Goal: Information Seeking & Learning: Understand process/instructions

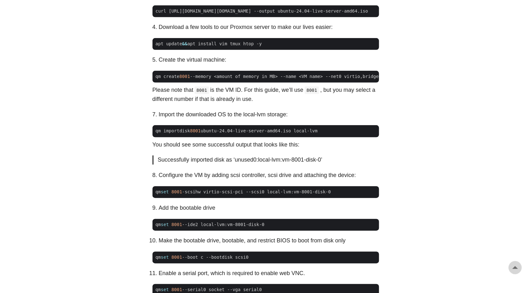
scroll to position [467, 0]
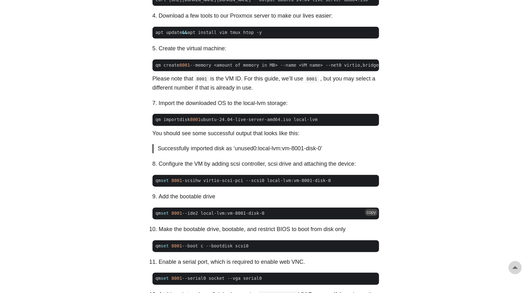
drag, startPoint x: 157, startPoint y: 221, endPoint x: 269, endPoint y: 221, distance: 111.9
click at [269, 217] on span "qm set 8001 --ide2 local-lvm:vm-8001-disk-0" at bounding box center [266, 213] width 226 height 7
copy span "qm set 8001 --ide2 local-lvm:vm-8001-disk-0"
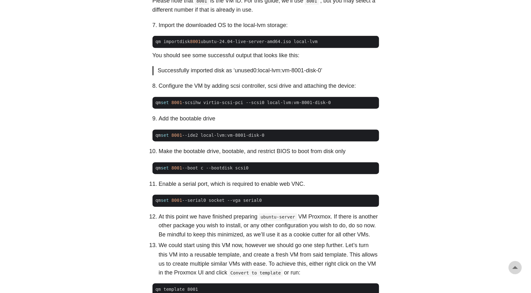
scroll to position [547, 0]
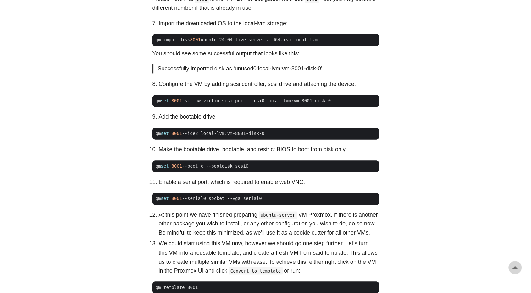
drag, startPoint x: 258, startPoint y: 173, endPoint x: 148, endPoint y: 173, distance: 109.7
click at [148, 173] on main "How To Create A Reusable Proxmox Template [DATE] · 4 min · [PERSON_NAME] Table …" at bounding box center [265, 40] width 241 height 1136
copy span "qm set 8001 --boot c --bootdisk scsi0"
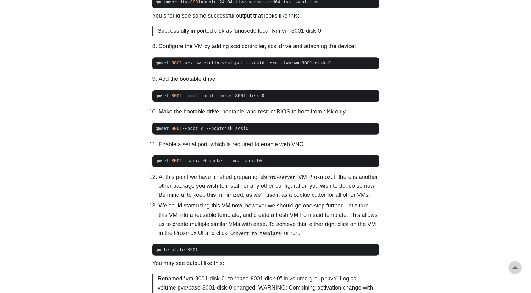
scroll to position [597, 0]
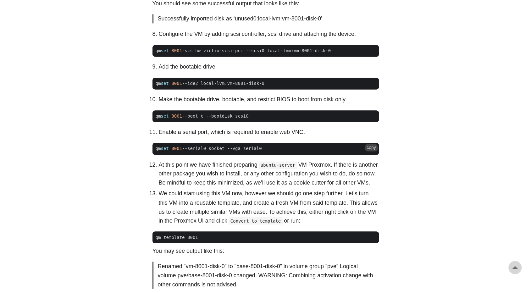
drag, startPoint x: 199, startPoint y: 157, endPoint x: 292, endPoint y: 157, distance: 93.4
click at [292, 152] on span "qm set 8001 --serial0 socket --vga serial0" at bounding box center [266, 148] width 226 height 7
copy span "qm set 8001 --serial0 socket --vga serial0"
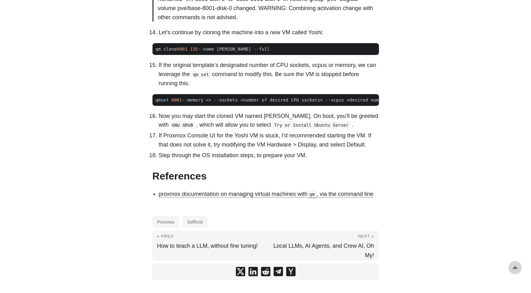
scroll to position [889, 0]
